Goal: Information Seeking & Learning: Learn about a topic

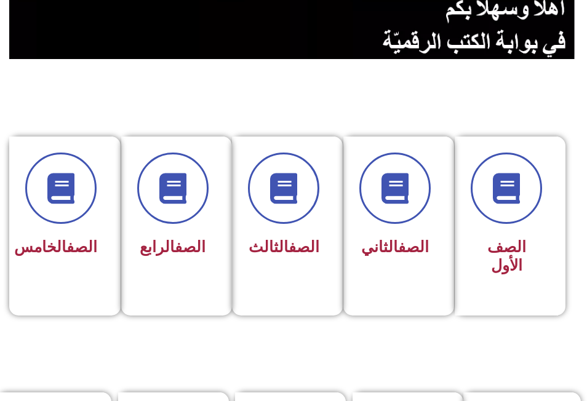
scroll to position [246, 0]
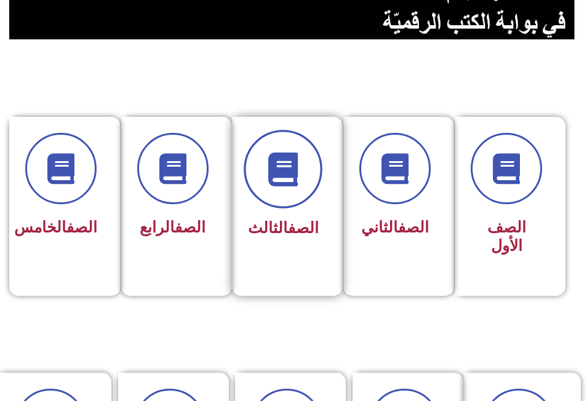
click at [288, 179] on icon at bounding box center [284, 169] width 34 height 34
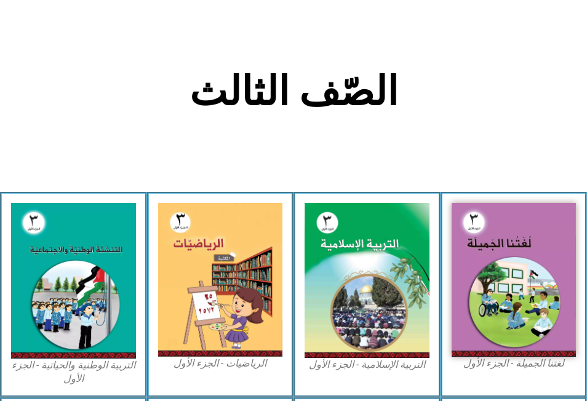
scroll to position [246, 0]
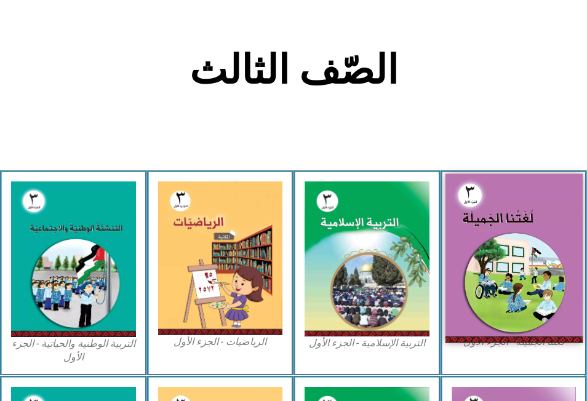
click at [536, 238] on img at bounding box center [513, 258] width 137 height 169
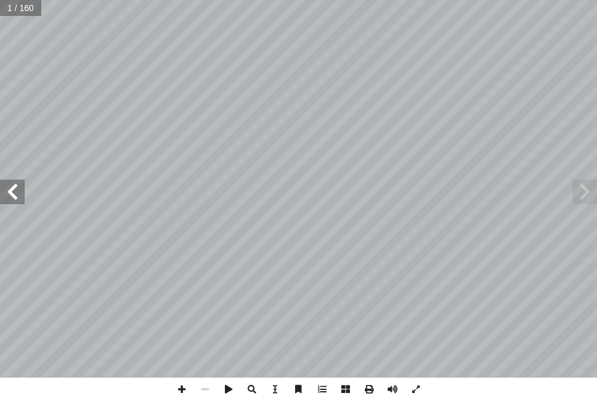
click at [14, 195] on span at bounding box center [12, 192] width 25 height 25
click at [18, 195] on span at bounding box center [12, 192] width 25 height 25
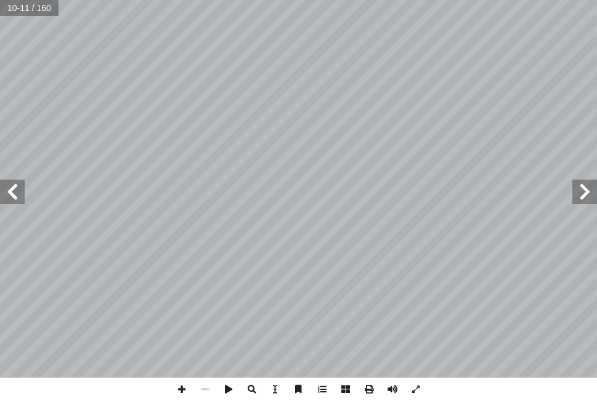
click at [23, 192] on div "٦ : ُ ش ِ ناق ُ ن َ ، و َ ة َ ي ِ ت آ � ْ ال َ ة َ ح ْ و َّ الل ُ ل َّ م أ ا َ …" at bounding box center [298, 189] width 597 height 378
click at [12, 196] on span at bounding box center [12, 192] width 25 height 25
click at [12, 195] on span at bounding box center [12, 192] width 25 height 25
click at [578, 195] on span at bounding box center [584, 192] width 25 height 25
click at [10, 192] on span at bounding box center [12, 192] width 25 height 25
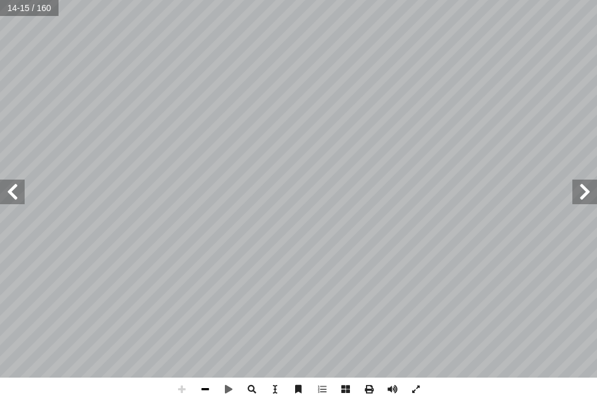
click at [207, 392] on span at bounding box center [204, 389] width 23 height 23
click at [12, 192] on span at bounding box center [12, 192] width 25 height 25
